Goal: Information Seeking & Learning: Learn about a topic

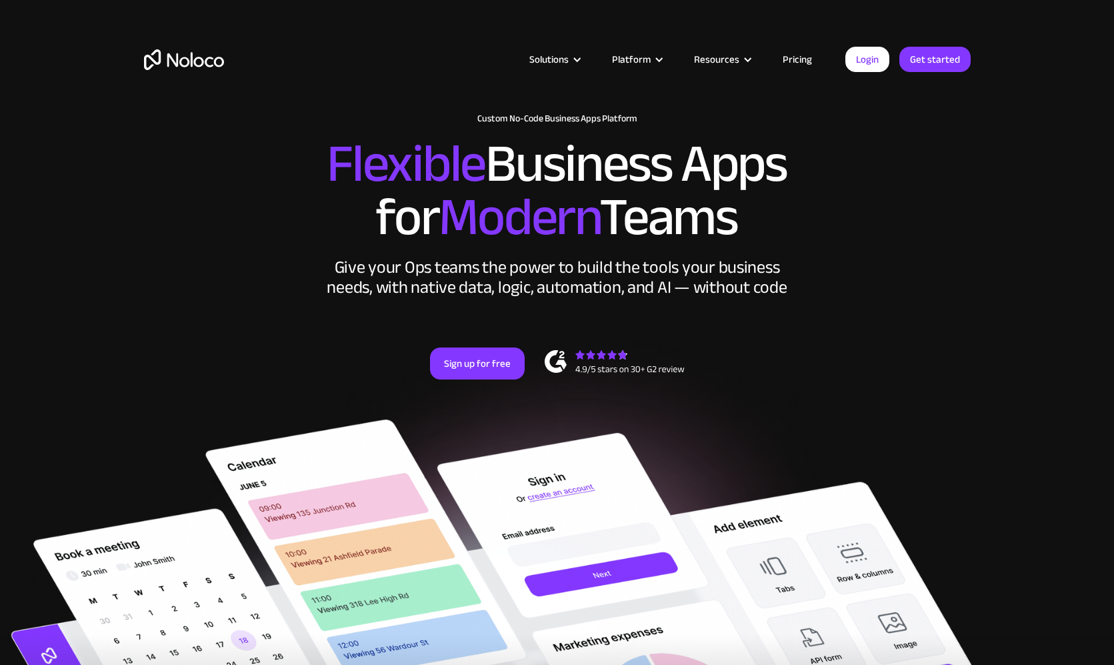
click at [813, 59] on link "Pricing" at bounding box center [797, 59] width 63 height 17
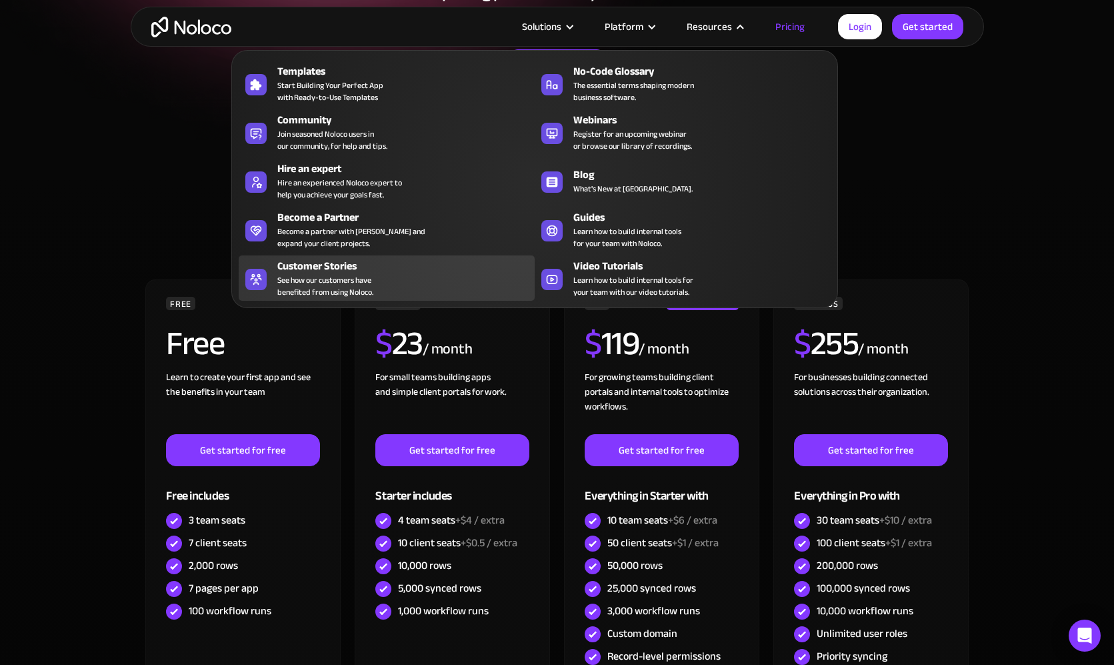
scroll to position [326, 0]
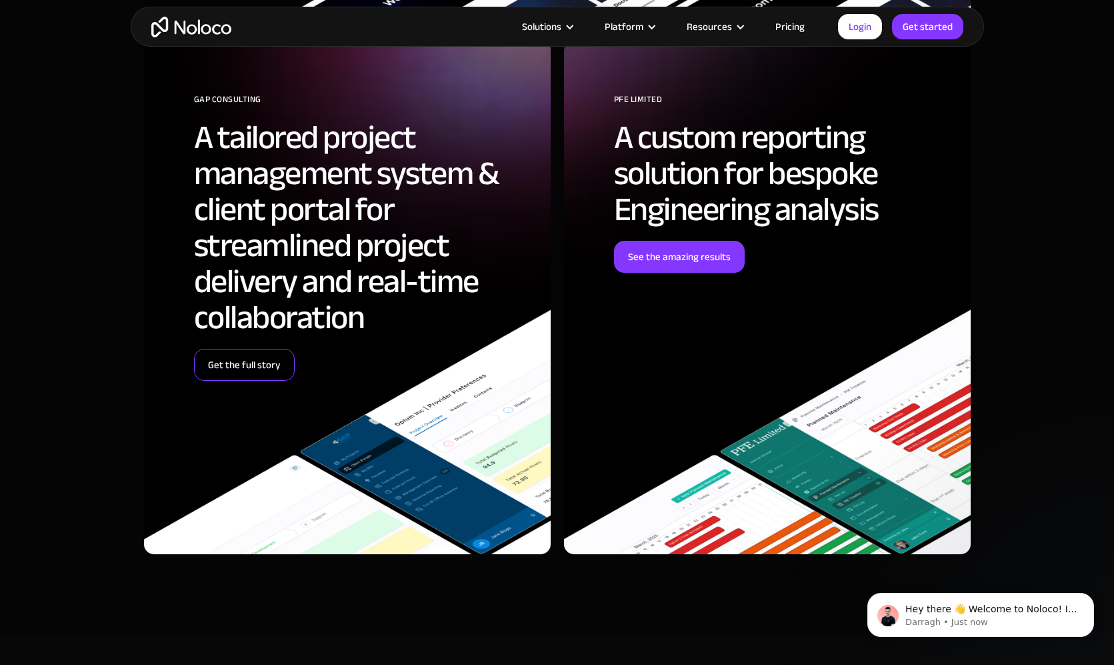
click at [247, 360] on link "Get the full story" at bounding box center [244, 365] width 101 height 32
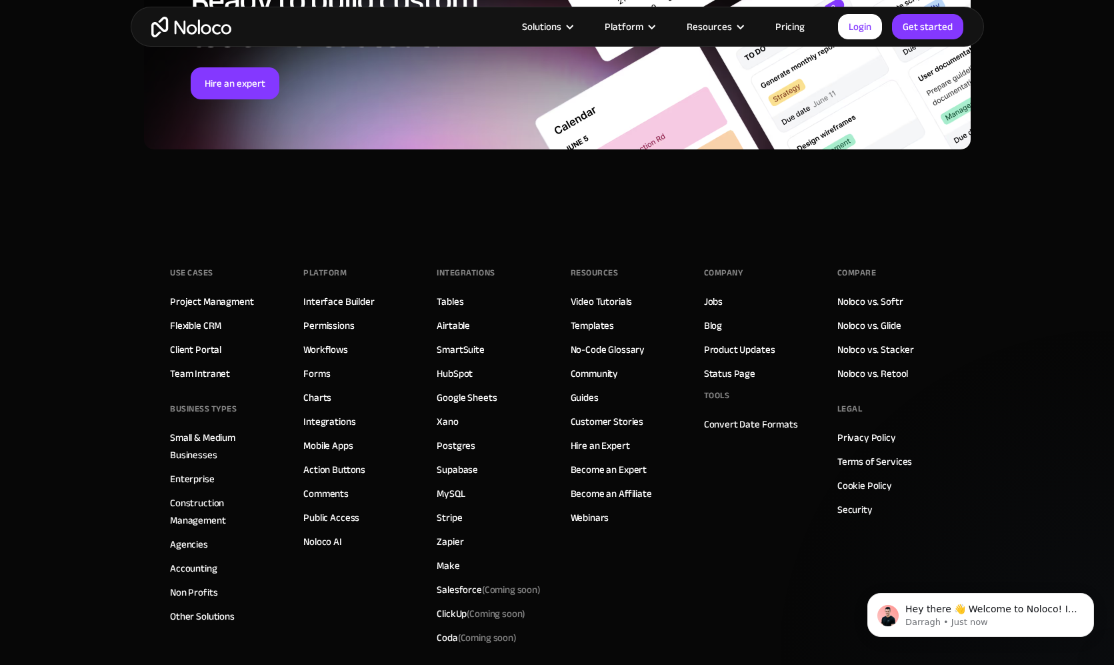
scroll to position [5884, 0]
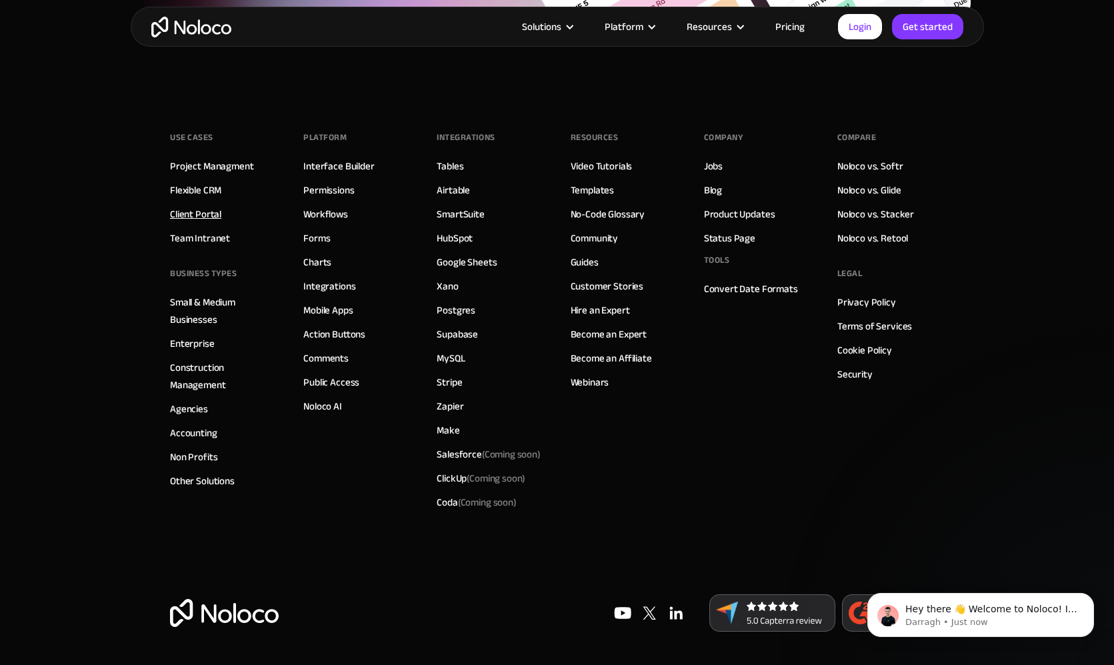
click at [211, 210] on link "Client Portal" at bounding box center [195, 213] width 51 height 17
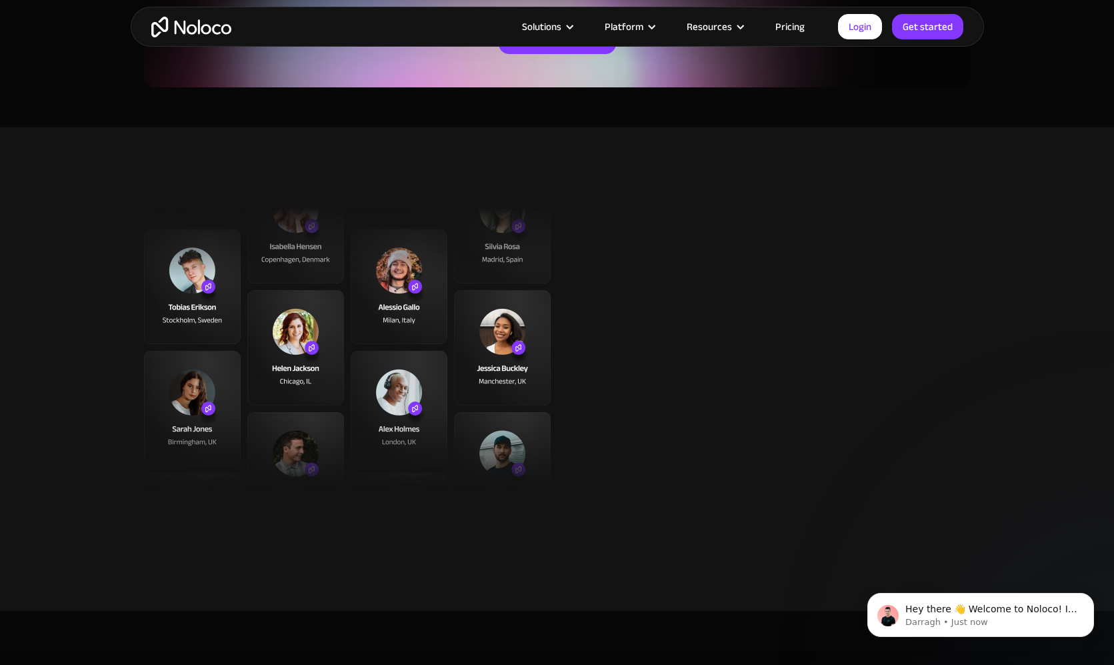
scroll to position [3505, 0]
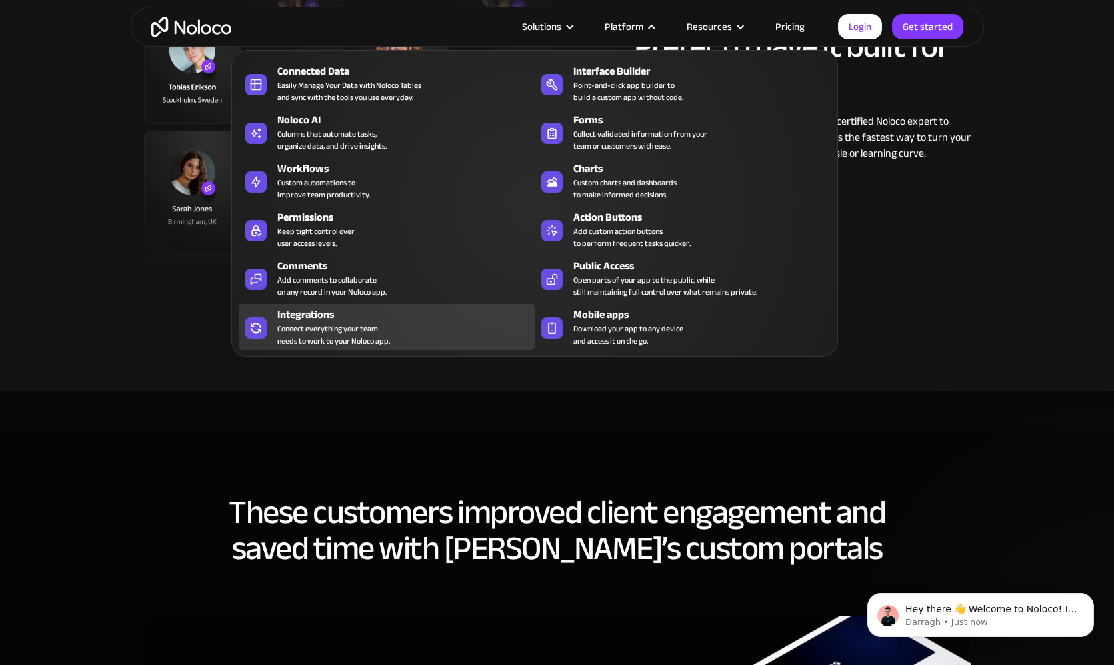
click at [335, 320] on div "Integrations" at bounding box center [408, 315] width 263 height 16
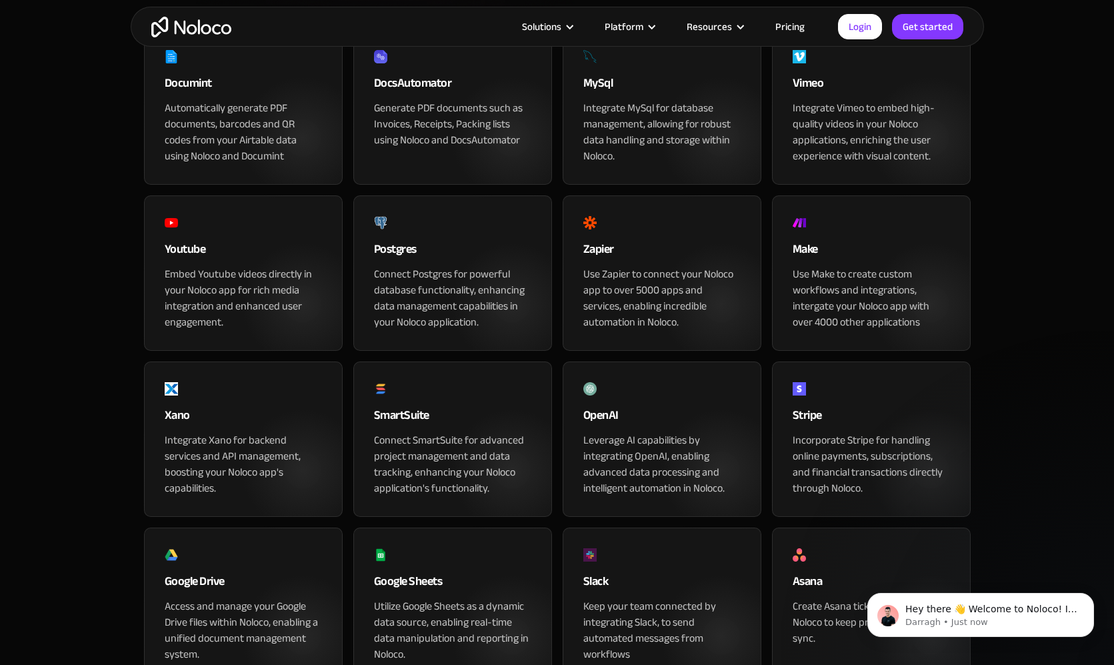
scroll to position [273, 0]
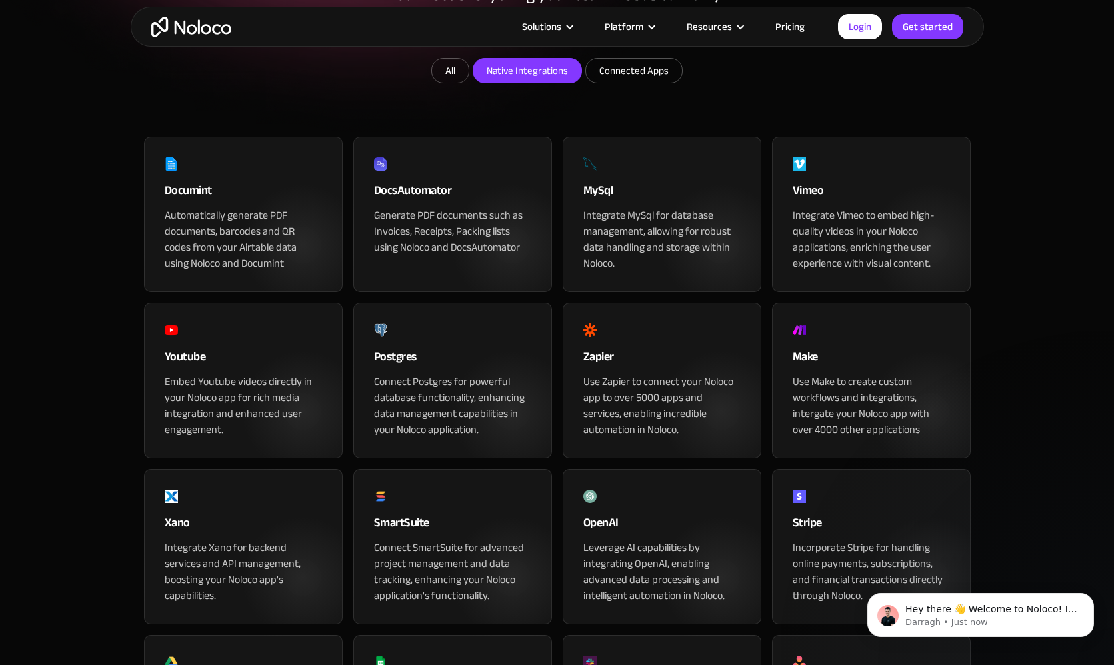
click at [525, 83] on input "Native Integrations" at bounding box center [527, 71] width 108 height 24
checkbox input "true"
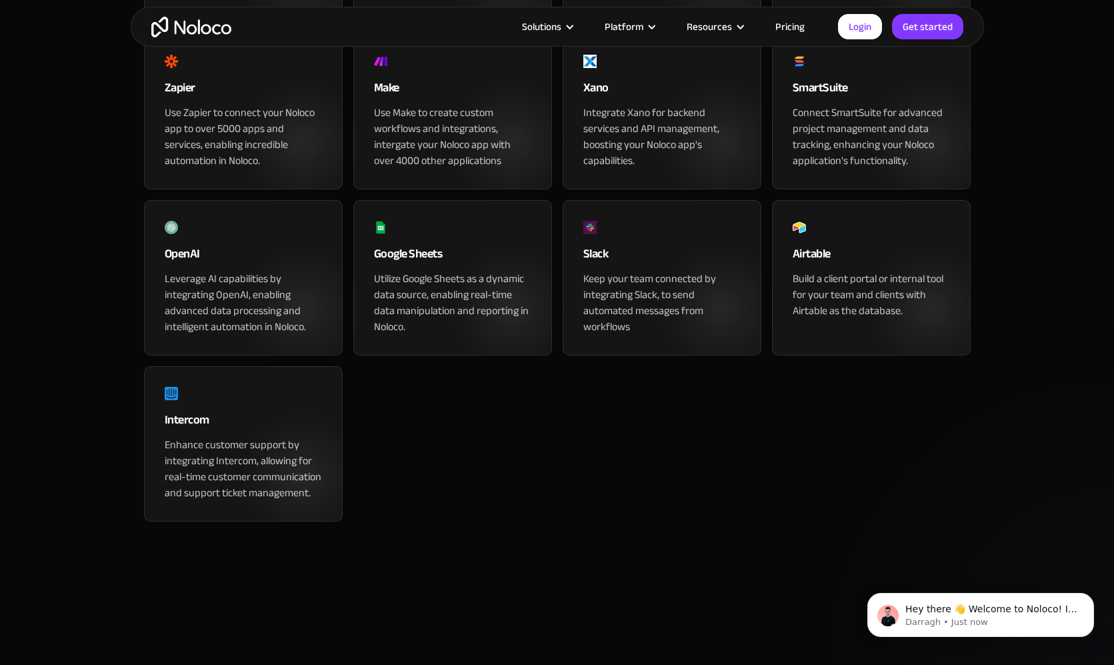
scroll to position [569, 0]
